Goal: Task Accomplishment & Management: Use online tool/utility

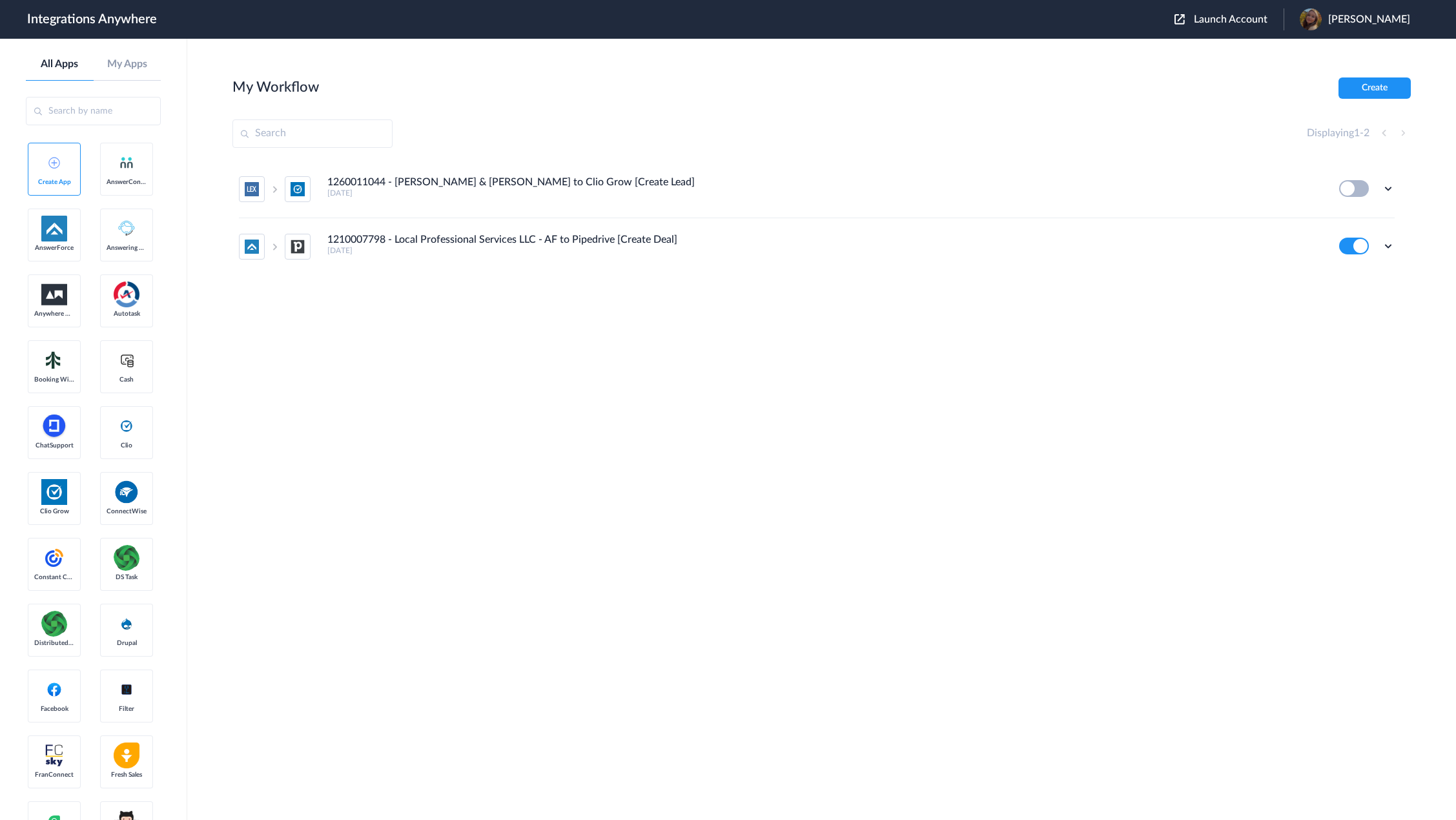
click at [1241, 21] on span "Launch Account" at bounding box center [1230, 18] width 74 height 10
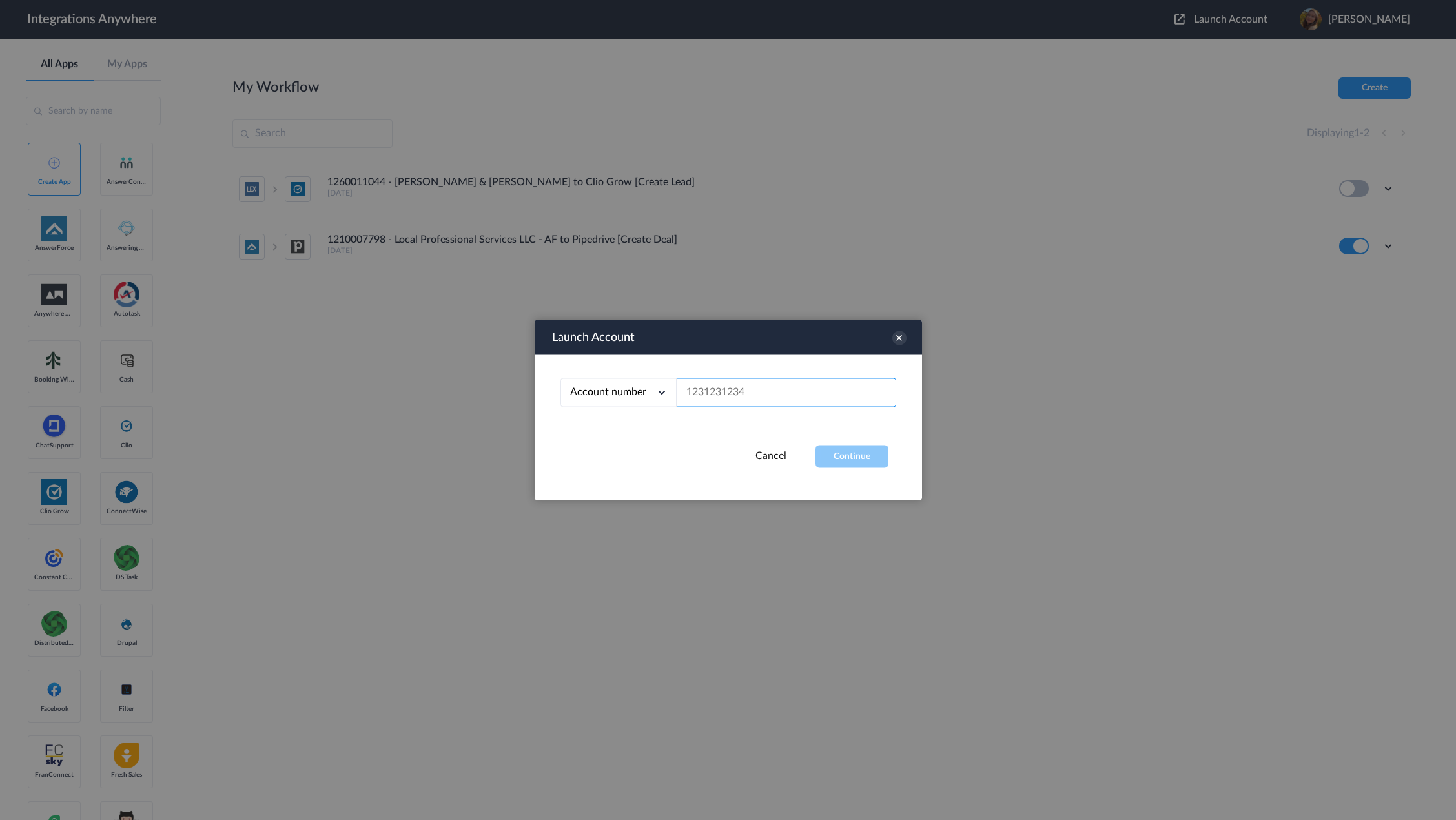
click at [744, 404] on input "text" at bounding box center [786, 393] width 220 height 29
paste input "8282036172"
type input "8282036172"
click at [844, 455] on button "Continue" at bounding box center [851, 456] width 73 height 22
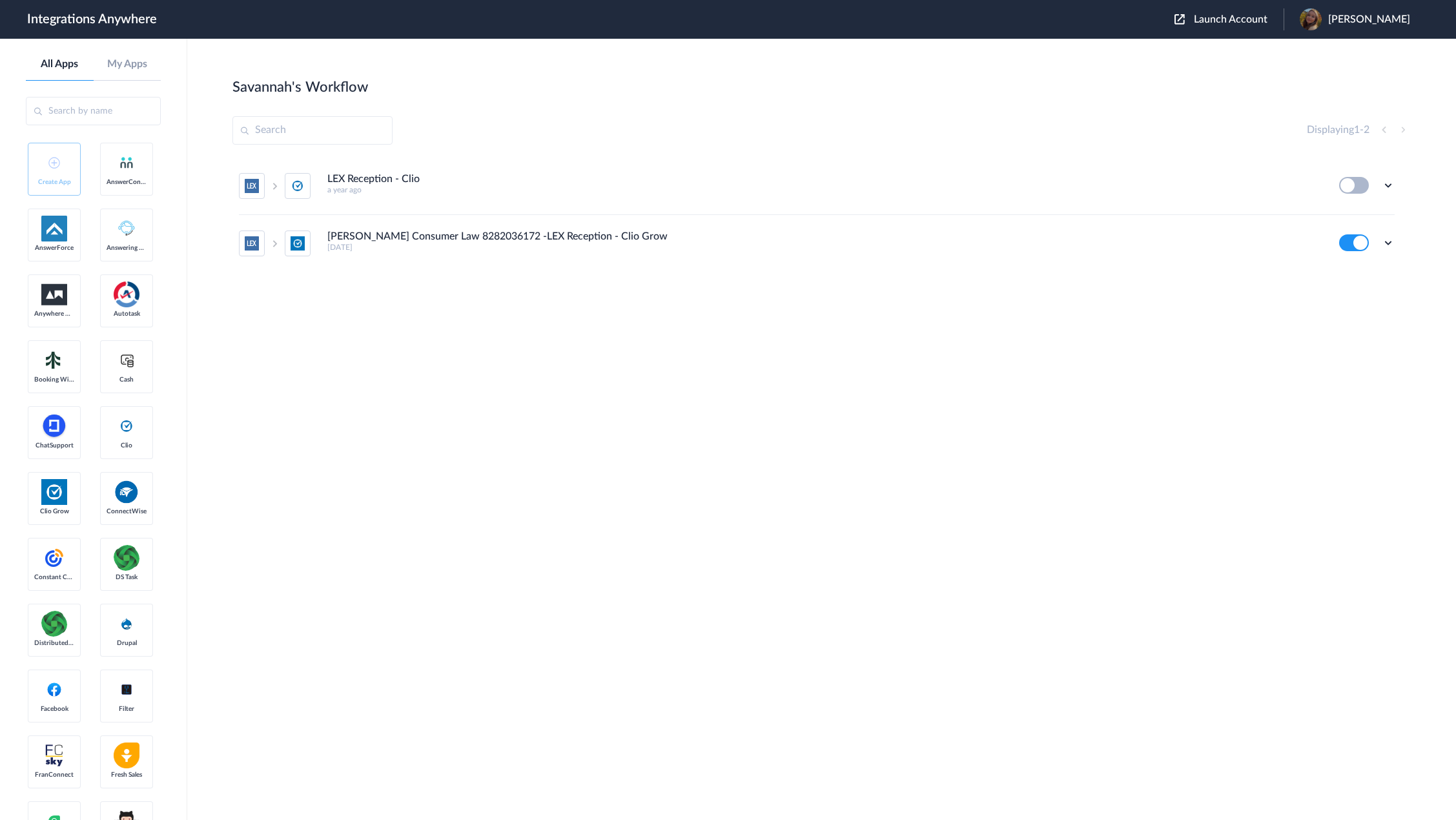
click at [1393, 246] on icon at bounding box center [1387, 243] width 13 height 13
click at [1373, 266] on li "Edit" at bounding box center [1352, 273] width 84 height 24
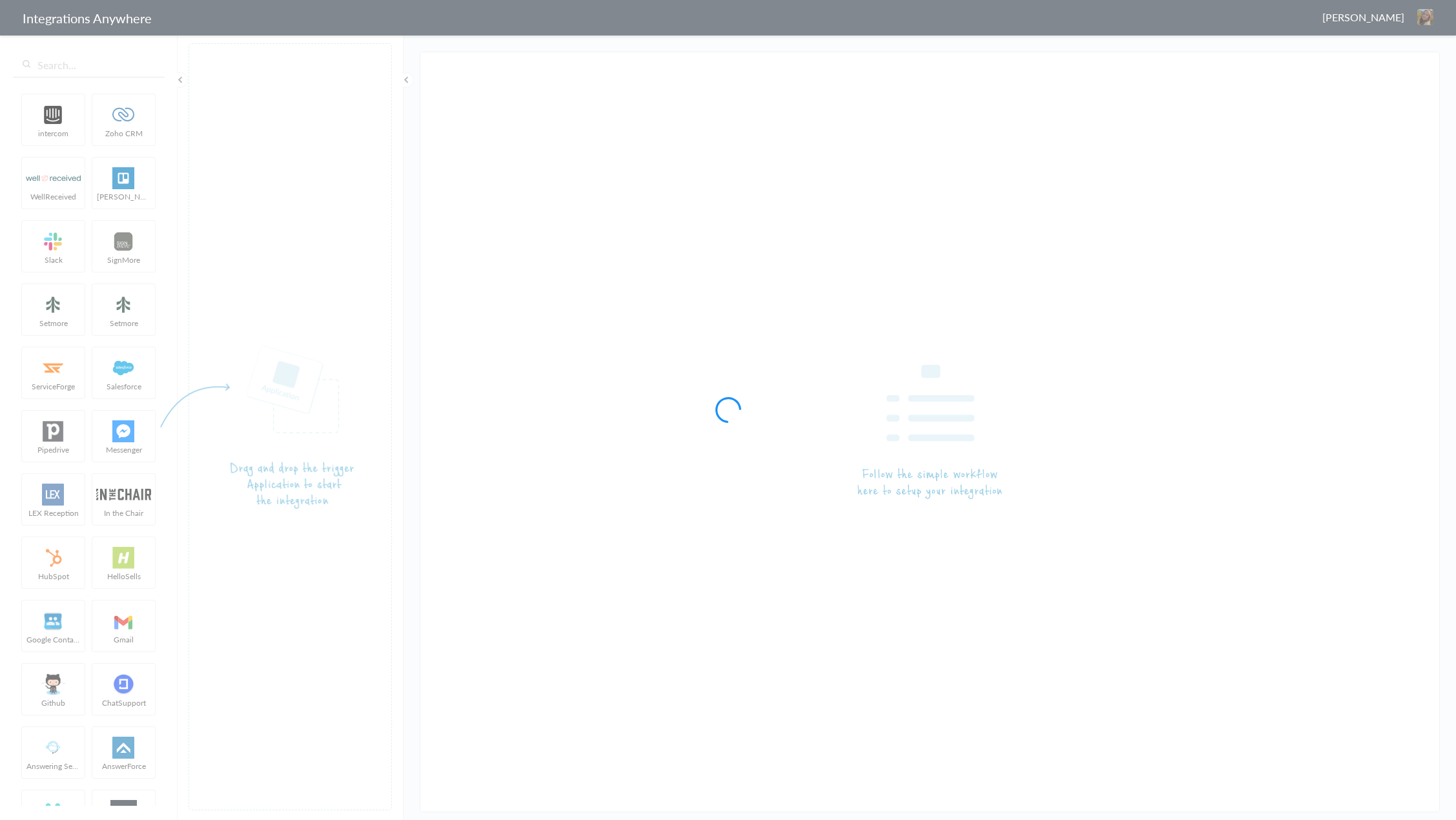
type input "[PERSON_NAME] Consumer Law 8282036172 -LEX Reception - Clio Grow"
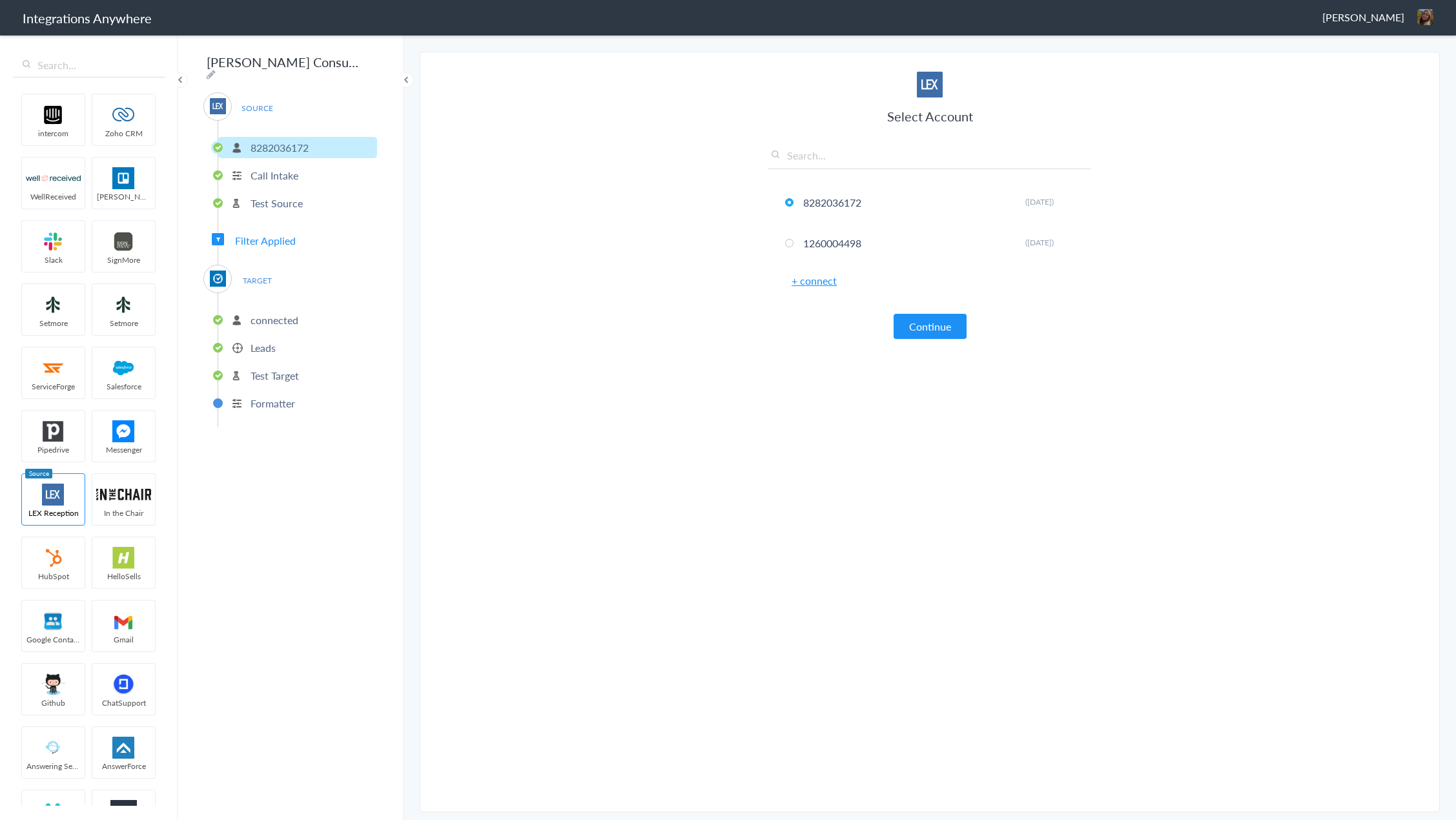
click at [287, 170] on p "Call Intake" at bounding box center [274, 175] width 48 height 15
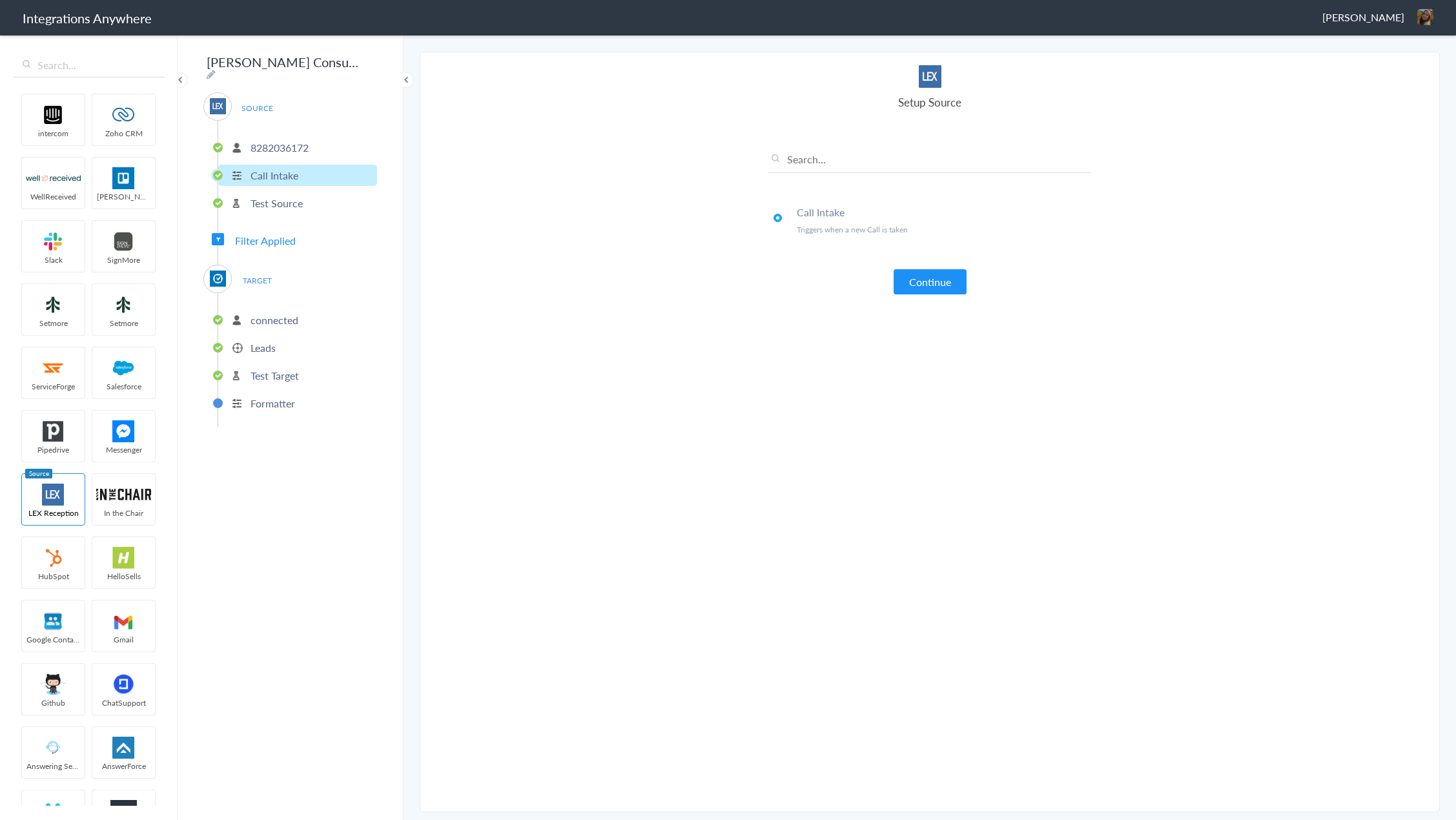
click at [280, 201] on p "Test Source" at bounding box center [277, 203] width 52 height 15
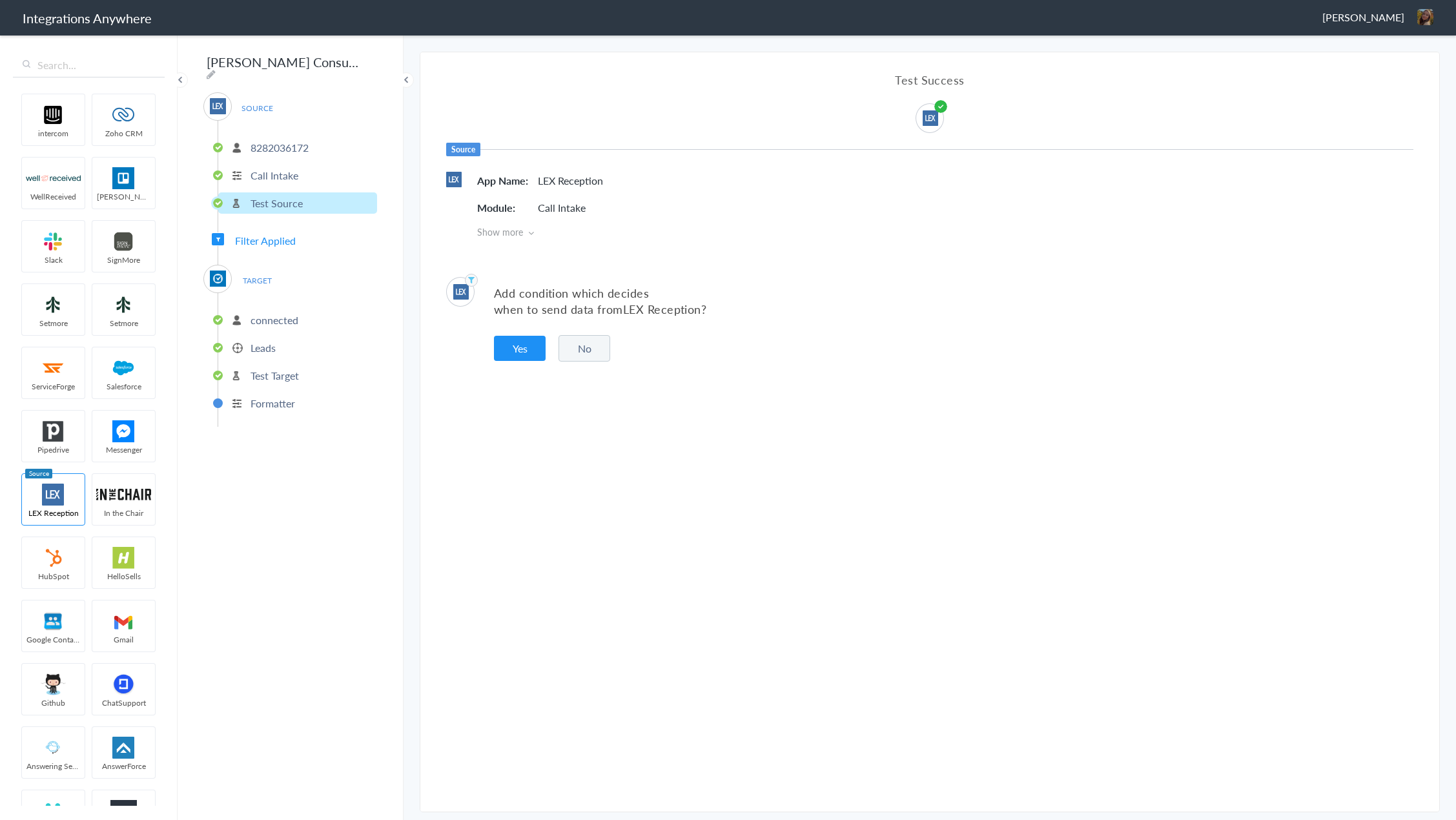
click at [264, 236] on span "Filter Applied" at bounding box center [265, 240] width 61 height 15
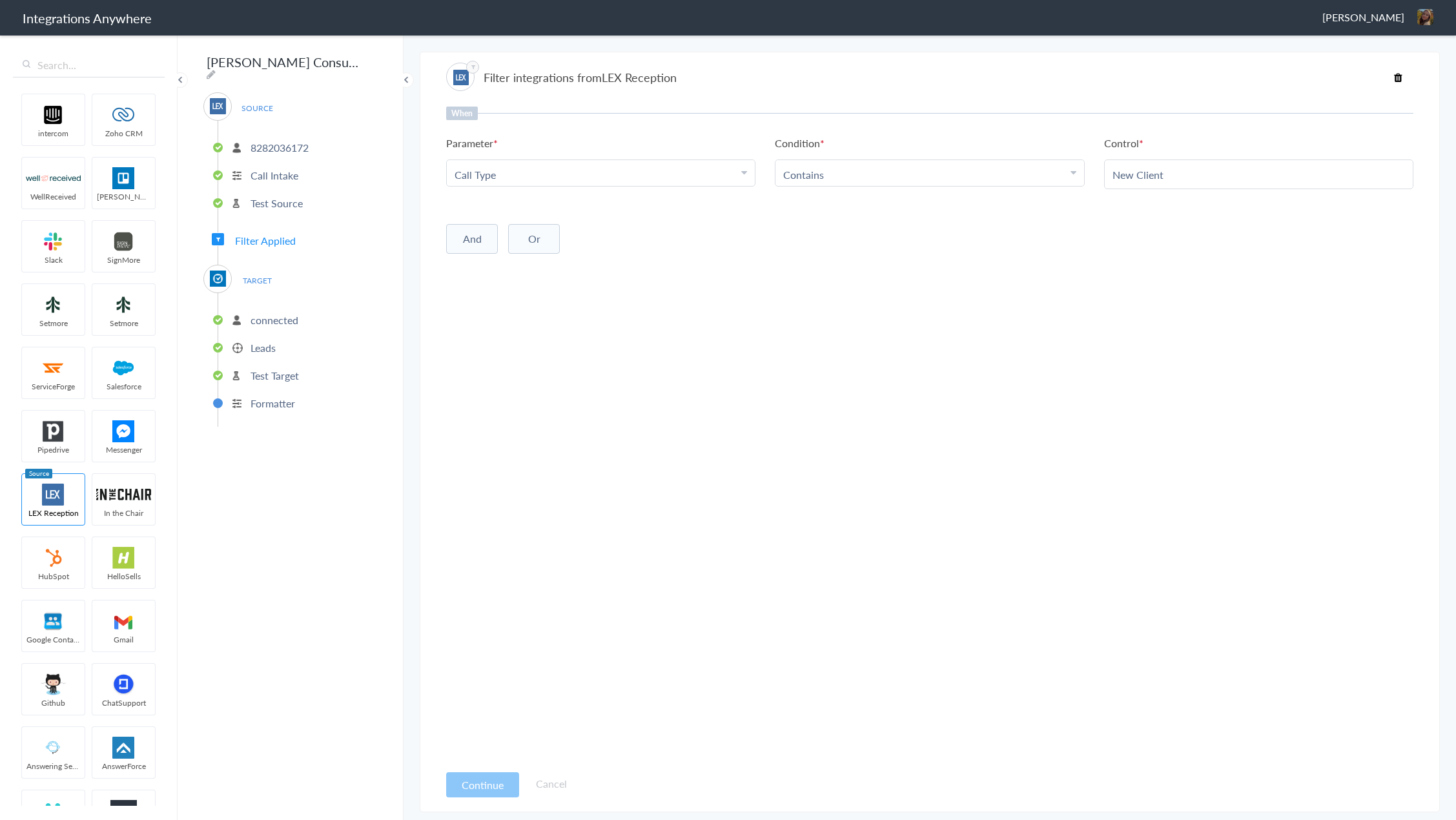
click at [262, 276] on span "TARGET" at bounding box center [257, 281] width 49 height 18
